Goal: Information Seeking & Learning: Understand process/instructions

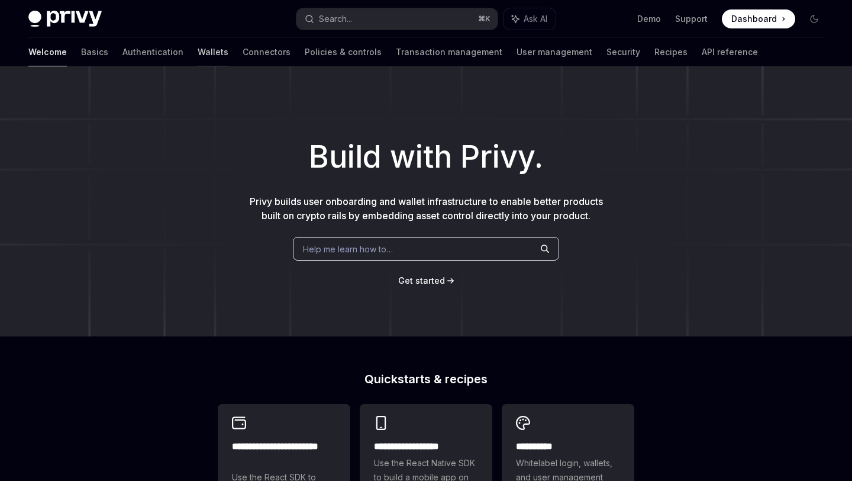
click at [198, 46] on link "Wallets" at bounding box center [213, 52] width 31 height 28
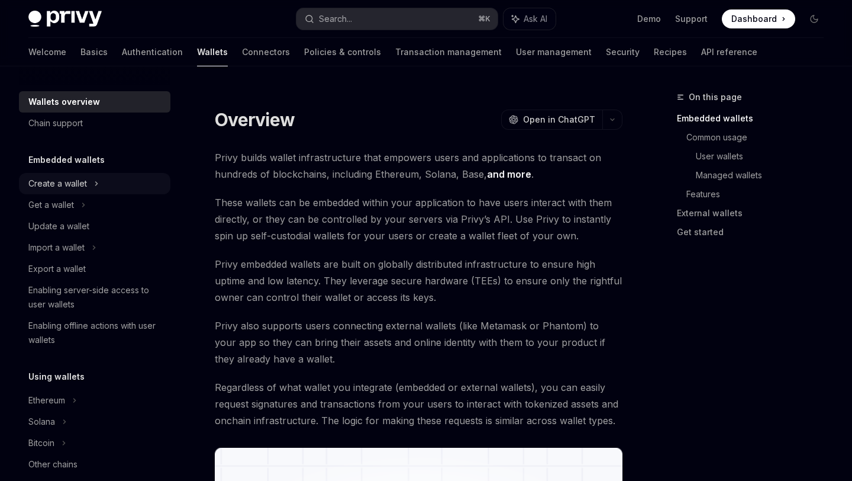
click at [66, 179] on div "Create a wallet" at bounding box center [57, 183] width 59 height 14
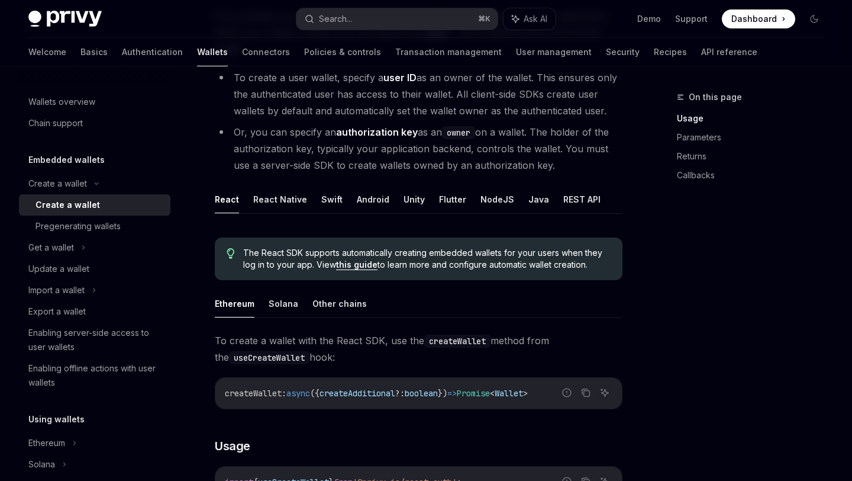
scroll to position [141, 0]
click at [481, 199] on button "NodeJS" at bounding box center [498, 200] width 34 height 28
type textarea "*"
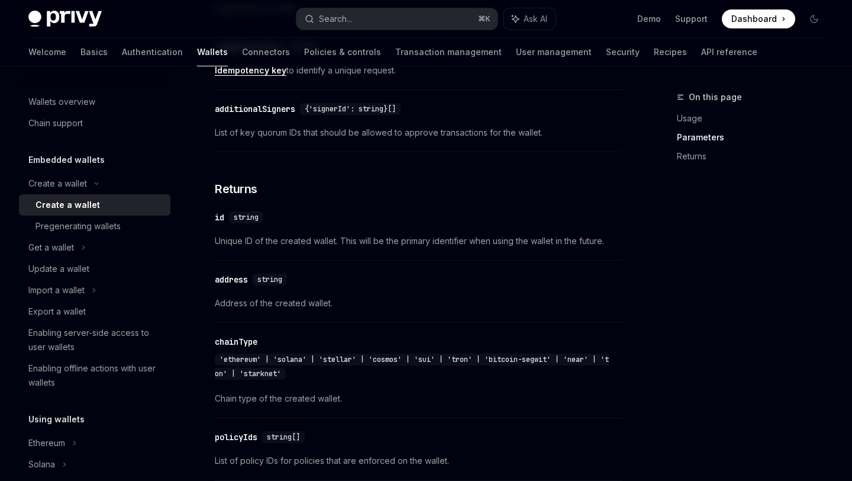
scroll to position [1028, 0]
